Goal: Book appointment/travel/reservation

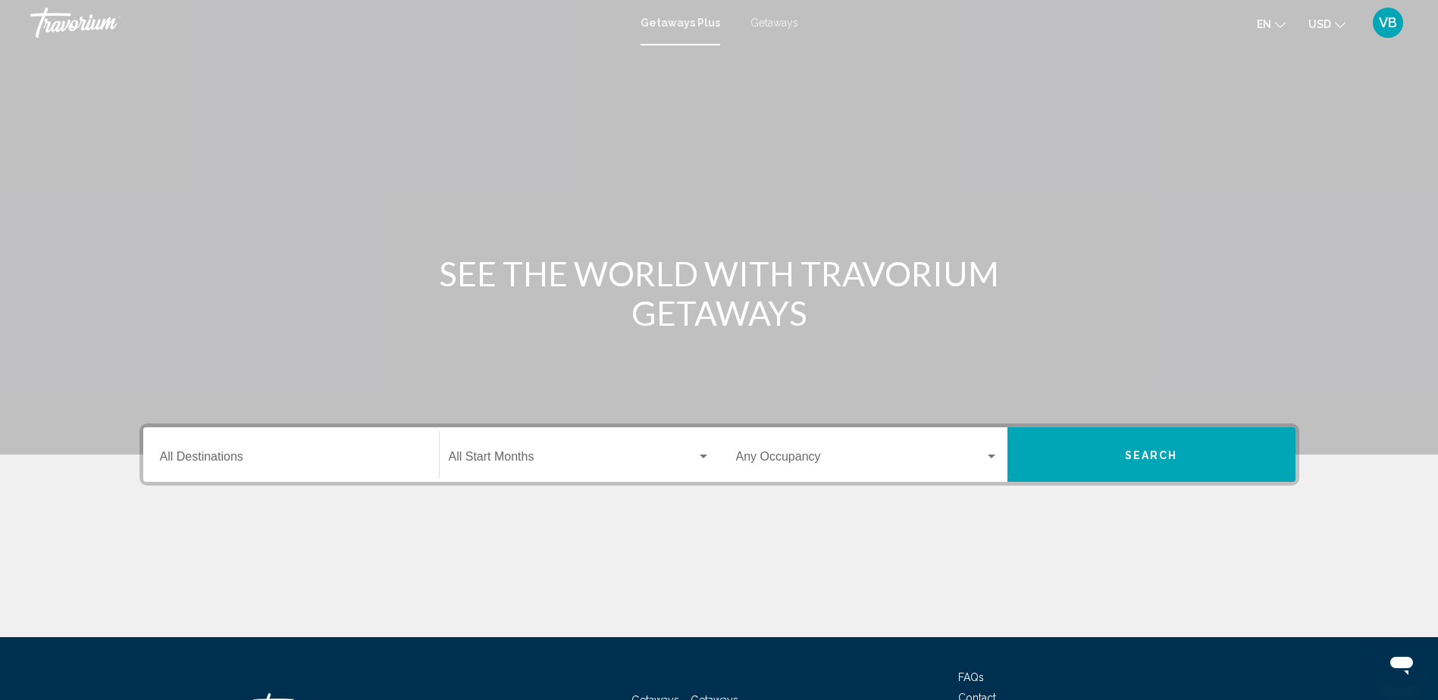
click at [243, 446] on div "Destination All Destinations" at bounding box center [291, 455] width 262 height 48
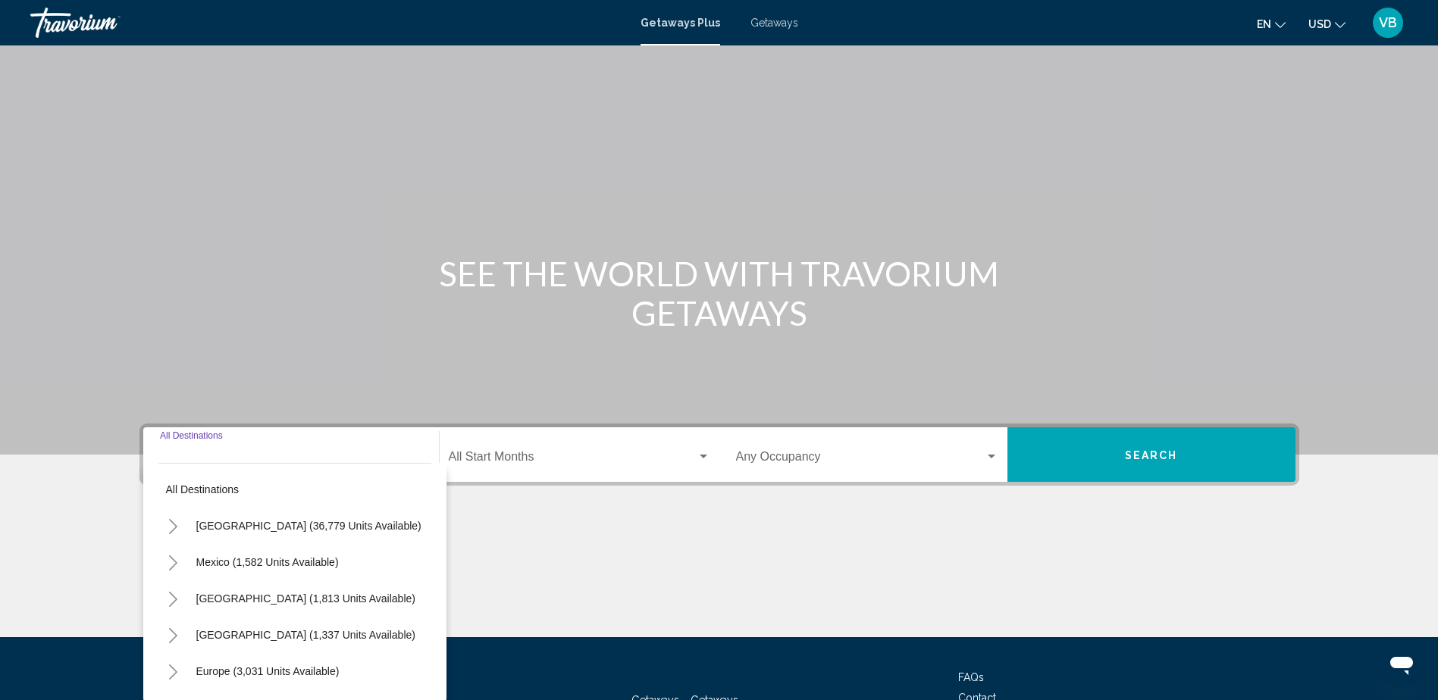
scroll to position [123, 0]
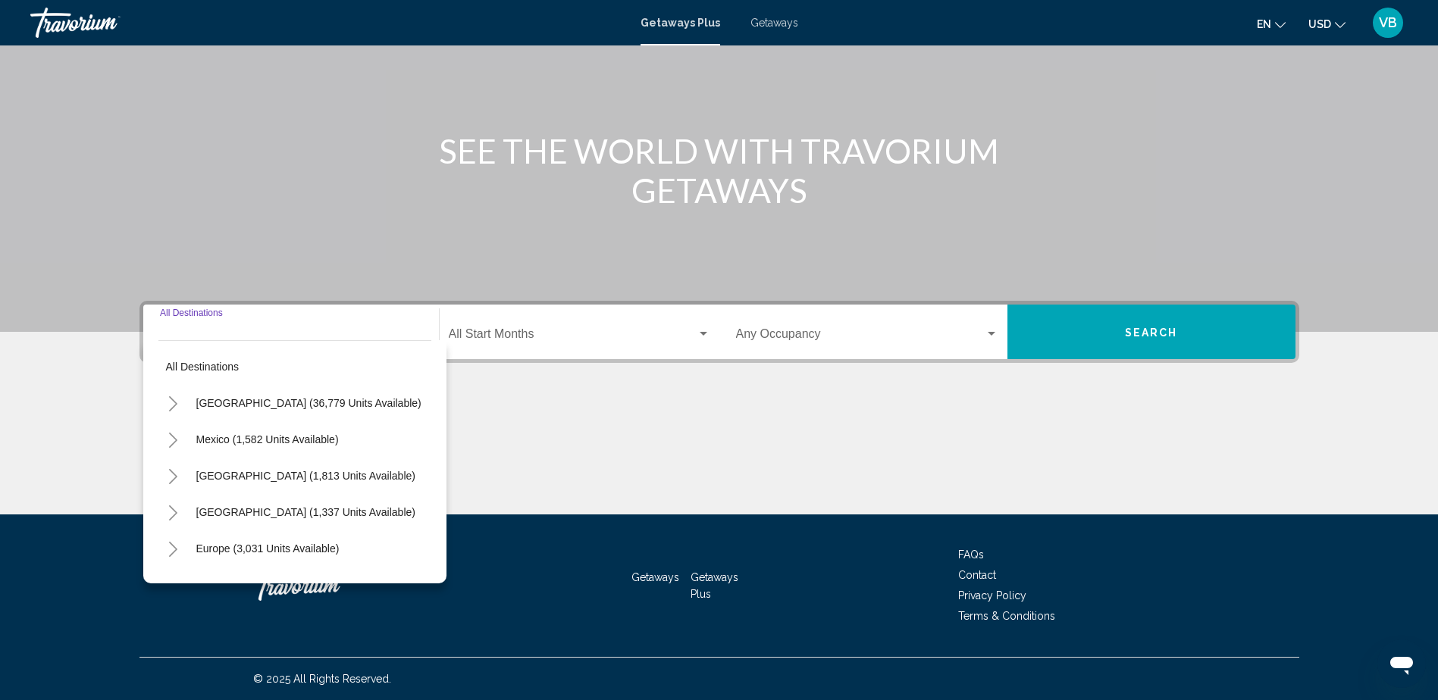
click at [211, 478] on span "[GEOGRAPHIC_DATA] (1,813 units available)" at bounding box center [305, 476] width 219 height 12
type input "**********"
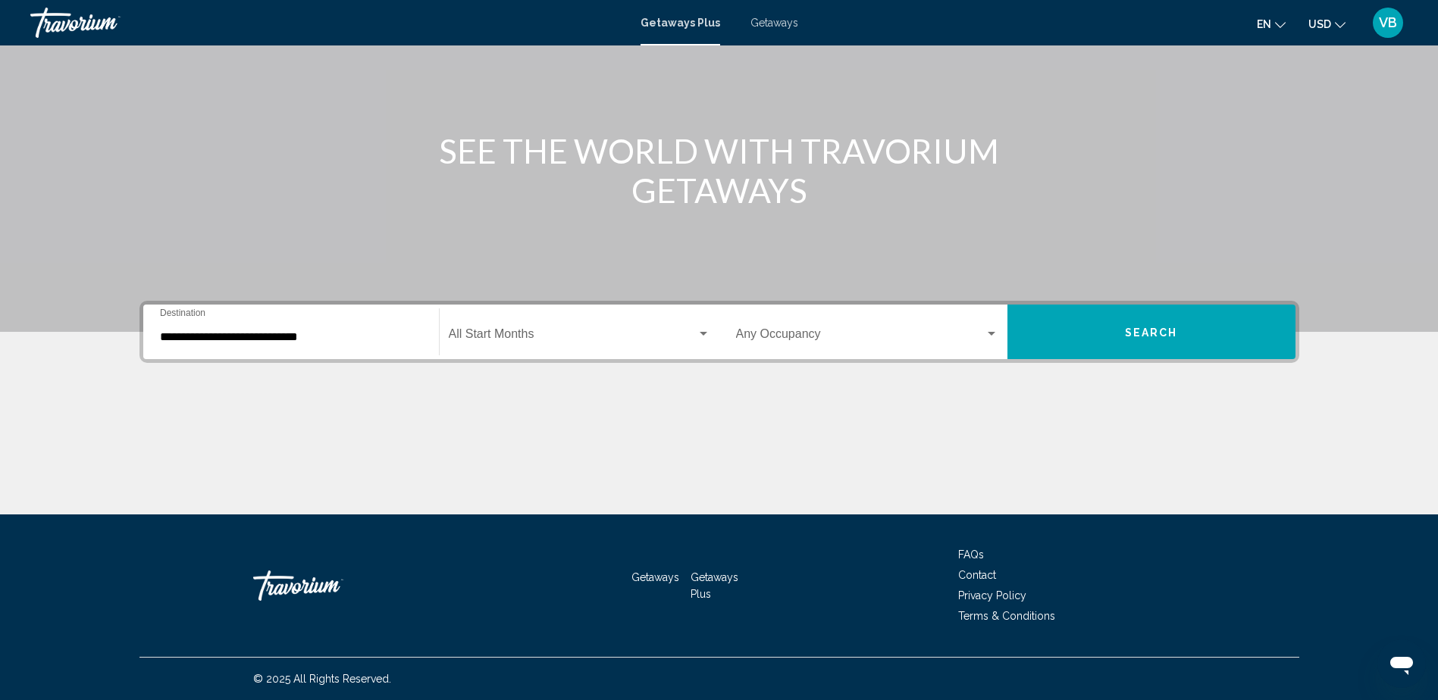
click at [624, 324] on div "Start Month All Start Months" at bounding box center [580, 333] width 262 height 48
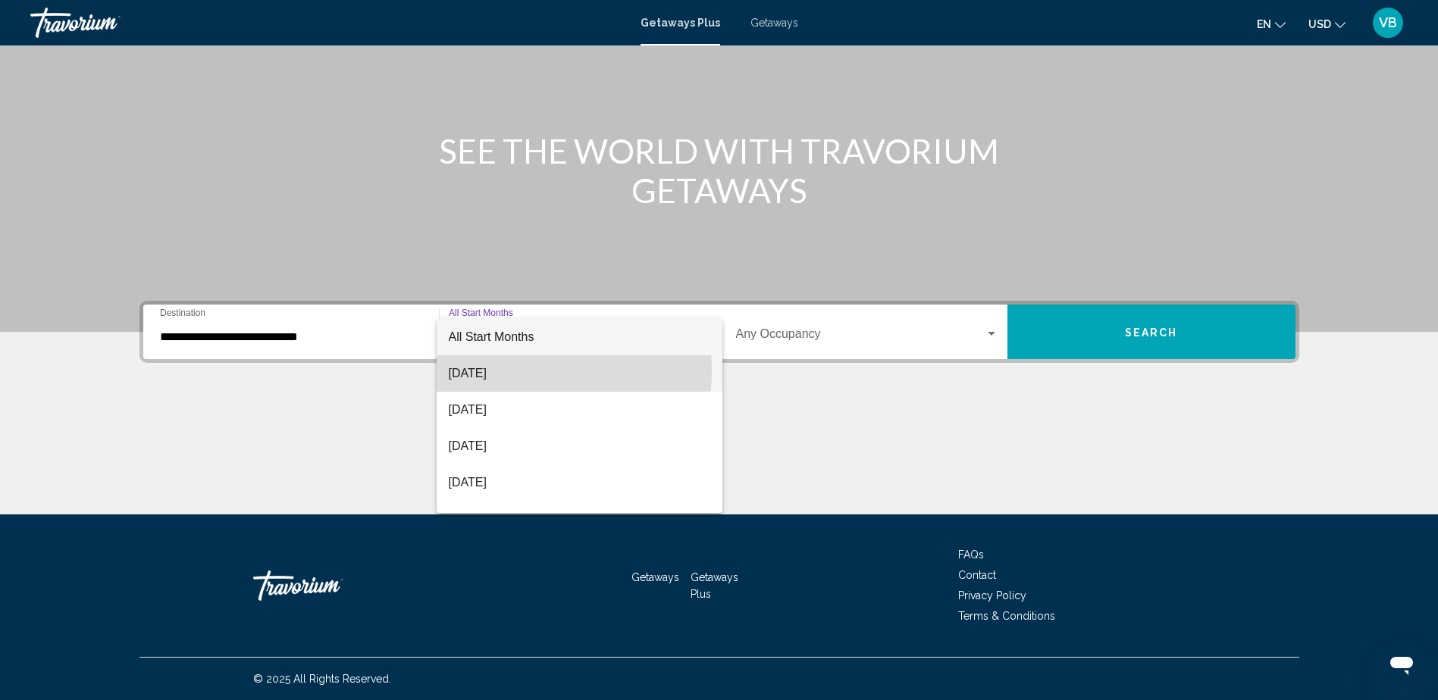
click at [500, 371] on span "[DATE]" at bounding box center [580, 374] width 262 height 36
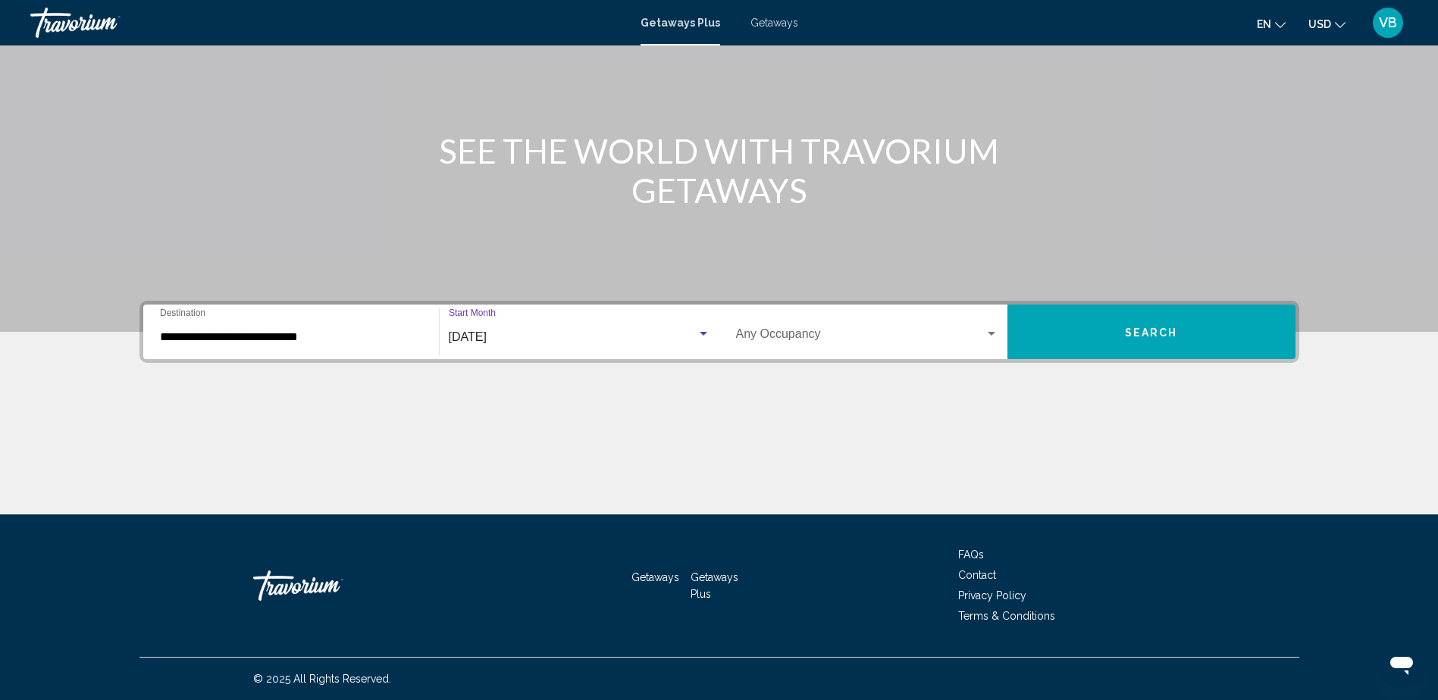
click at [724, 339] on div "Occupancy Any Occupancy" at bounding box center [863, 332] width 288 height 55
click at [792, 333] on span "Search widget" at bounding box center [860, 338] width 249 height 14
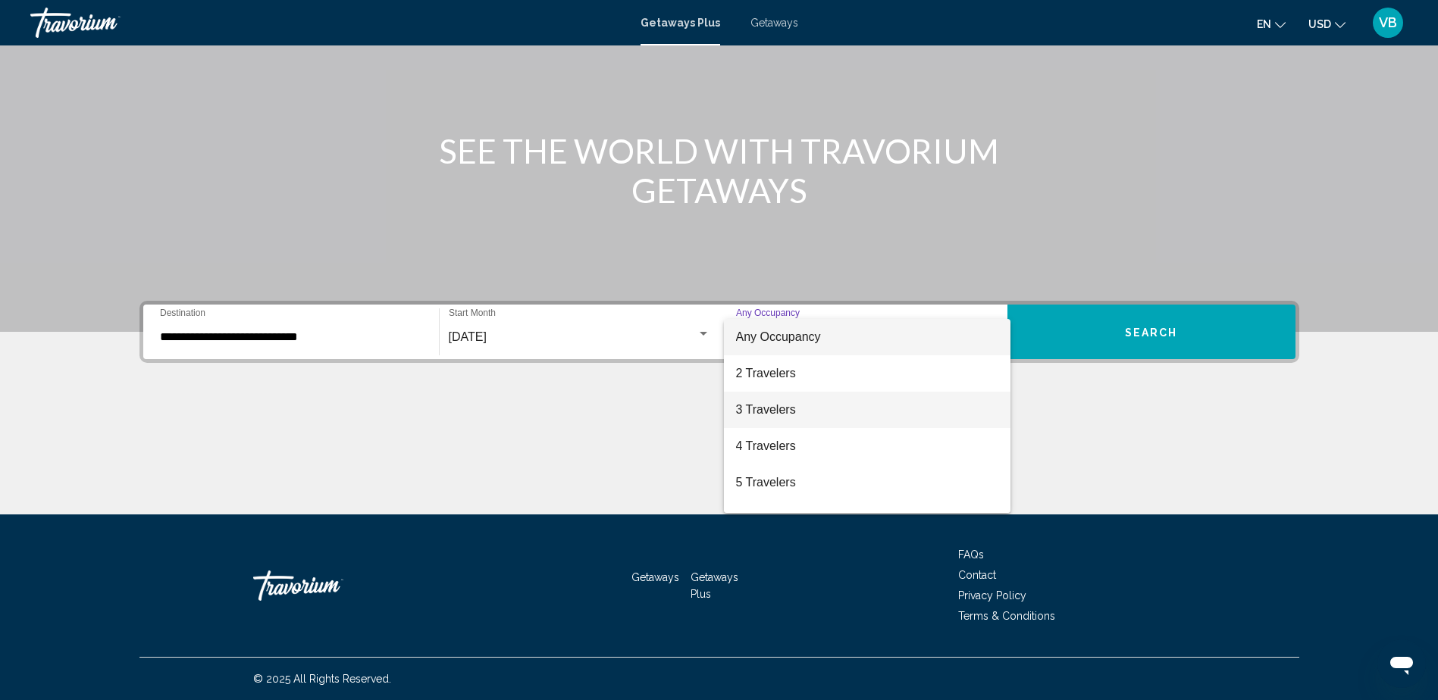
drag, startPoint x: 813, startPoint y: 396, endPoint x: 832, endPoint y: 365, distance: 35.8
click at [832, 365] on div "Any Occupancy 2 Travelers 3 Travelers 4 Travelers 5 Travelers 6 Travelers 7 Tra…" at bounding box center [867, 416] width 287 height 194
click at [832, 365] on span "2 Travelers" at bounding box center [867, 374] width 262 height 36
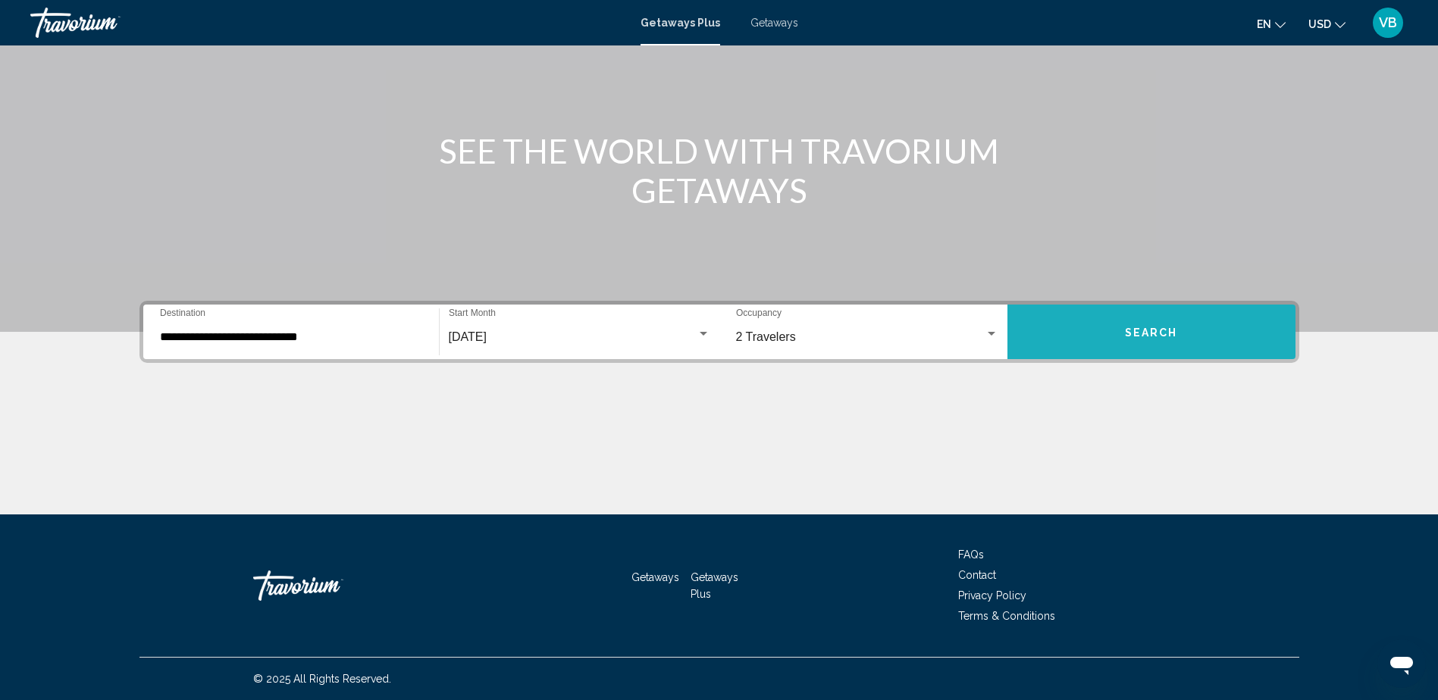
click at [1167, 308] on button "Search" at bounding box center [1152, 332] width 288 height 55
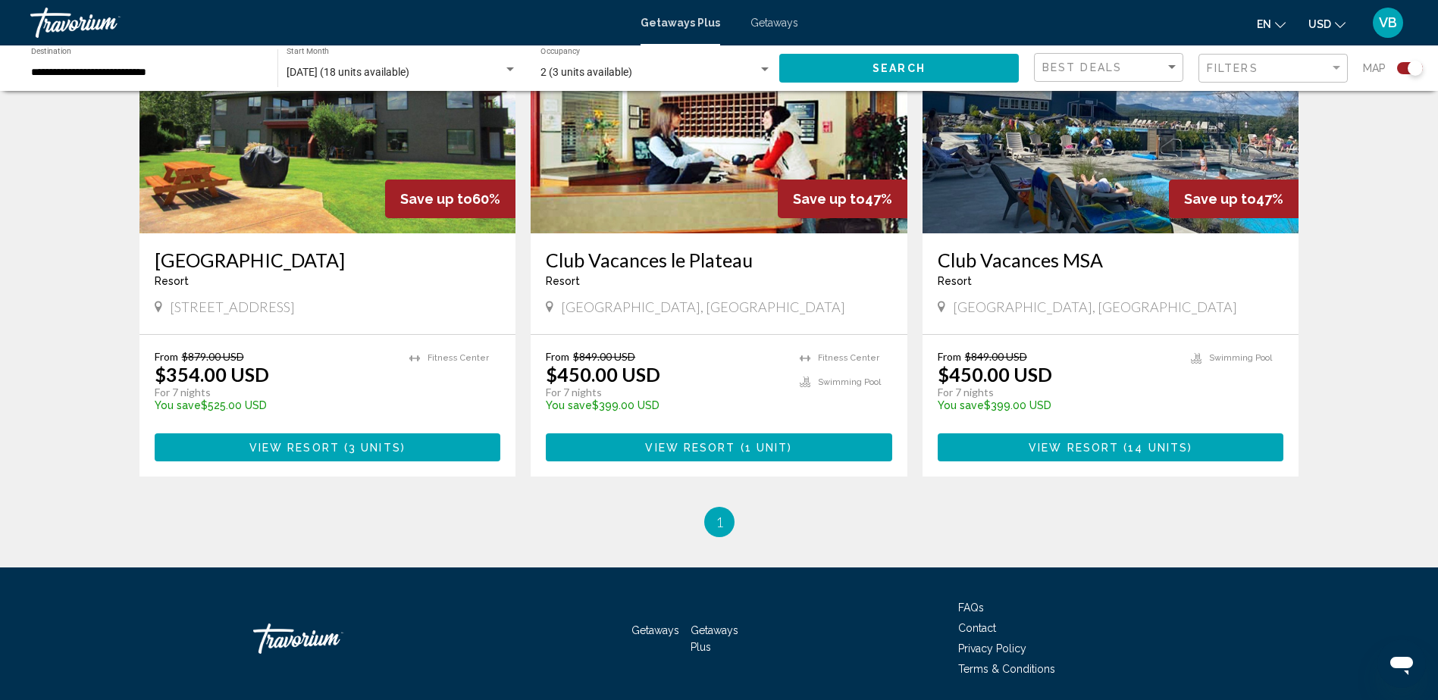
scroll to position [691, 0]
